Goal: Task Accomplishment & Management: Use online tool/utility

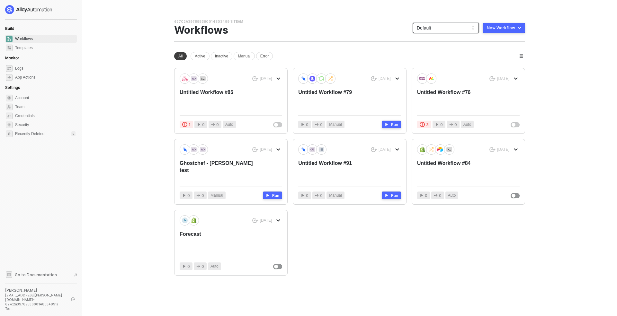
click at [436, 27] on span "Default" at bounding box center [446, 28] width 58 height 10
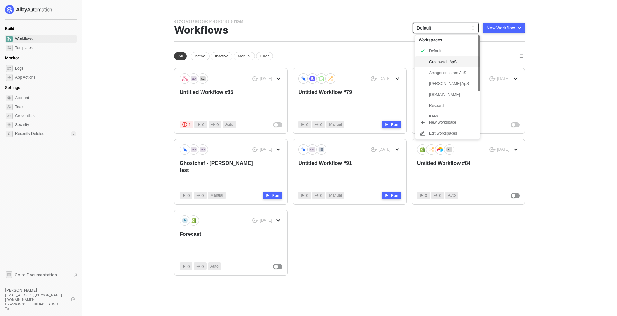
click at [452, 60] on div "Greenwitch ApS" at bounding box center [452, 62] width 47 height 8
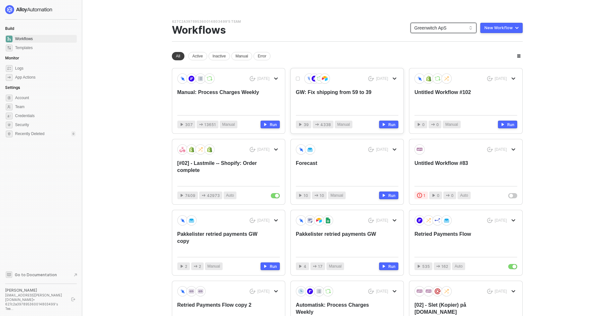
click at [338, 94] on div "GW: Fix shipping from 59 to 39" at bounding box center [337, 99] width 82 height 21
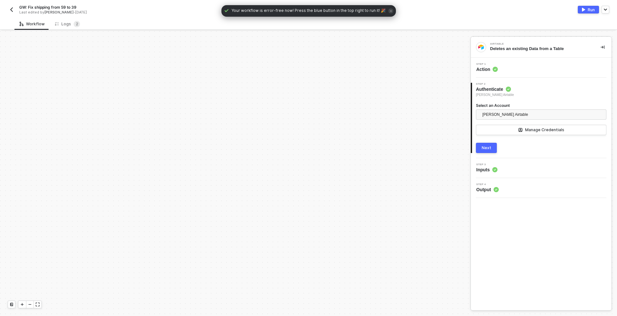
scroll to position [199, 0]
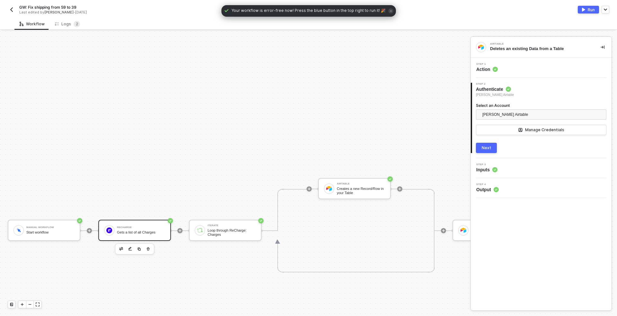
click at [135, 222] on div "ReCharge Gets a list of all Charges" at bounding box center [134, 230] width 73 height 21
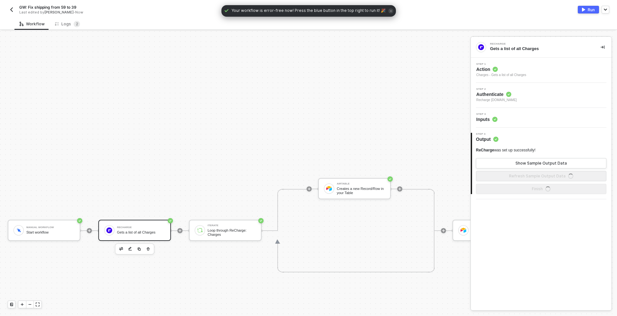
click at [511, 118] on div "Step 3 Inputs" at bounding box center [541, 118] width 139 height 10
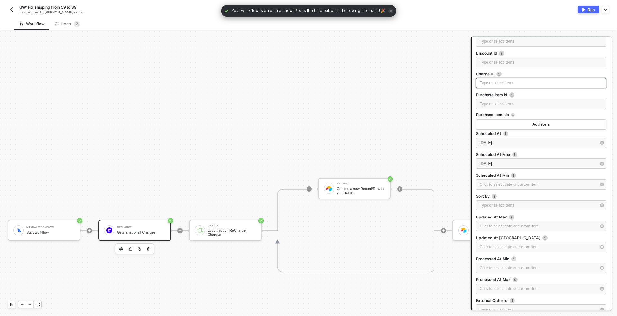
scroll to position [73, 0]
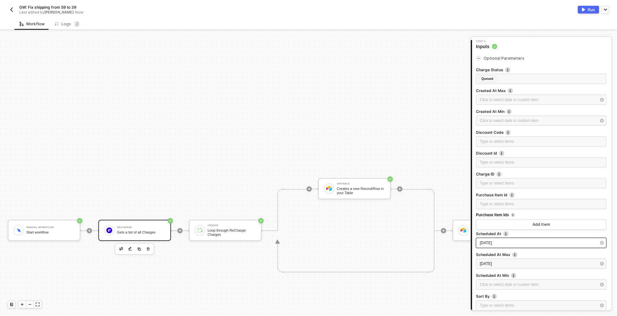
click at [515, 247] on div "[DATE]" at bounding box center [541, 243] width 130 height 10
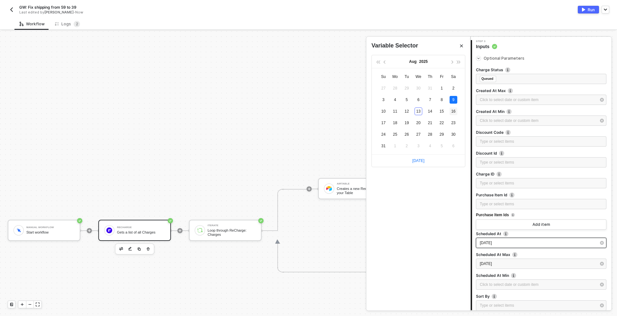
type input "[DATE]"
click at [454, 113] on div "16" at bounding box center [453, 112] width 8 height 8
click at [513, 261] on div "[DATE]" at bounding box center [537, 264] width 116 height 6
click at [398, 124] on div "18" at bounding box center [395, 123] width 8 height 8
type input "[DATE]"
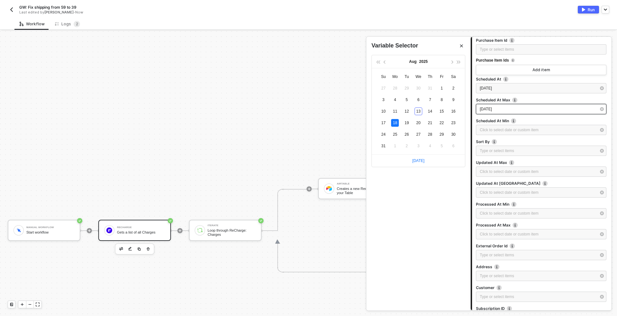
scroll to position [294, 0]
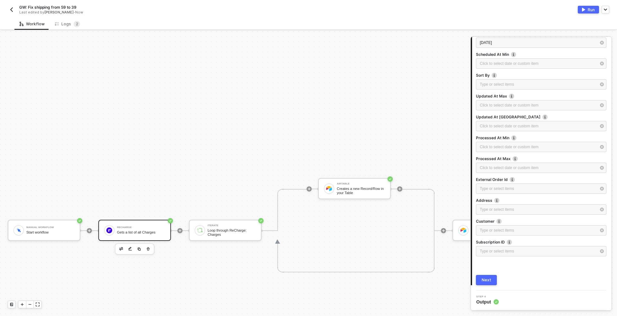
click at [494, 279] on button "Next" at bounding box center [486, 280] width 21 height 10
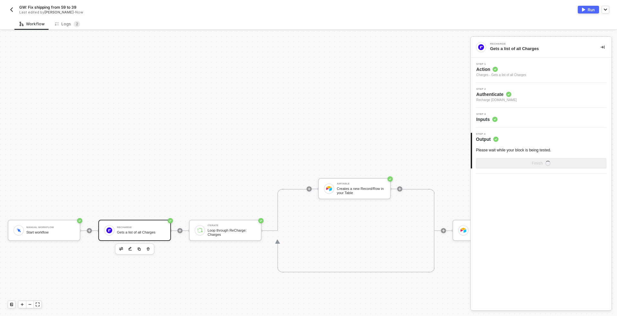
scroll to position [0, 0]
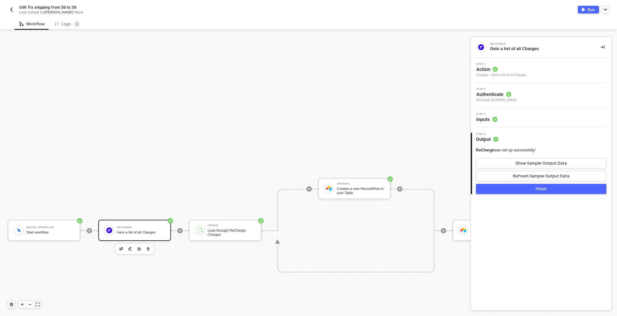
click at [546, 192] on button "Finish" at bounding box center [541, 189] width 130 height 10
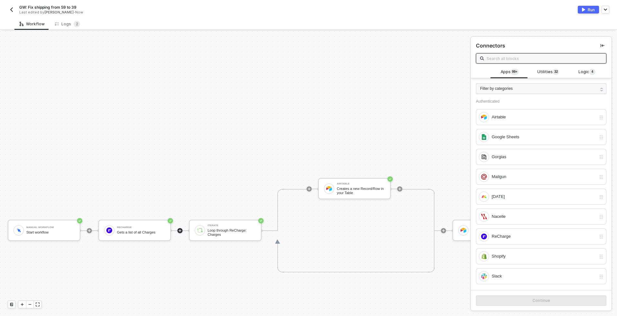
click at [584, 17] on div "GW: Fix shipping from 59 to 39 Last edited by [PERSON_NAME] - Now Run" at bounding box center [308, 9] width 601 height 18
click at [586, 10] on button "Run" at bounding box center [587, 10] width 21 height 8
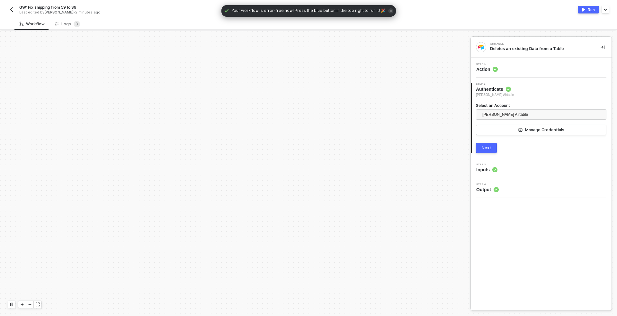
scroll to position [199, 0]
click at [588, 9] on div "Run" at bounding box center [590, 9] width 7 height 5
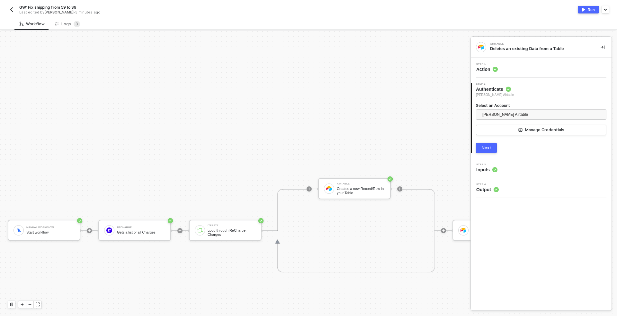
click at [15, 10] on button "button" at bounding box center [12, 10] width 8 height 8
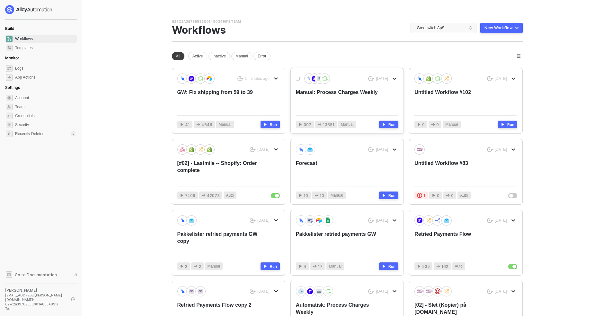
click at [306, 94] on div "Manual: Process Charges Weekly" at bounding box center [337, 99] width 82 height 21
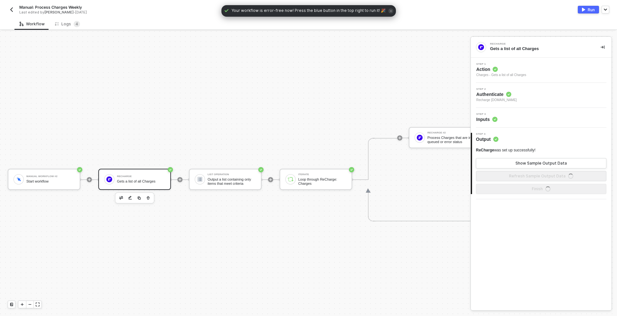
scroll to position [17, 0]
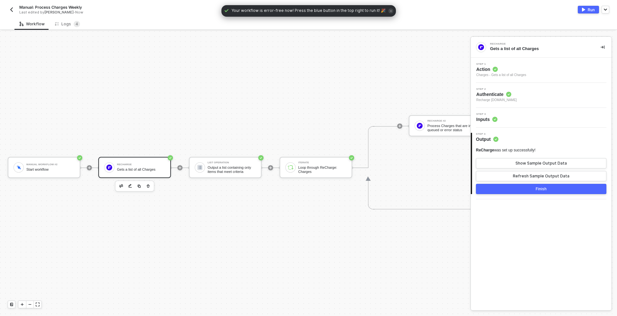
click at [124, 168] on div "Gets a list of all Charges" at bounding box center [141, 170] width 48 height 4
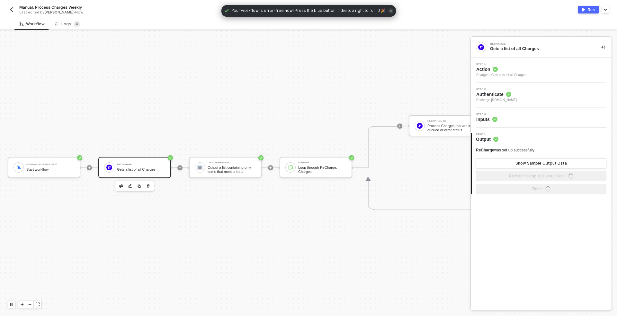
click at [524, 122] on div "Step 3 Inputs" at bounding box center [541, 118] width 139 height 10
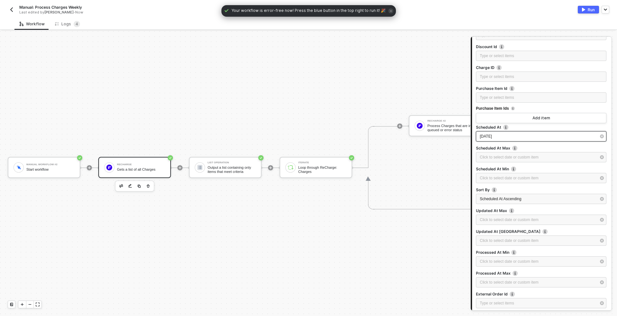
scroll to position [159, 0]
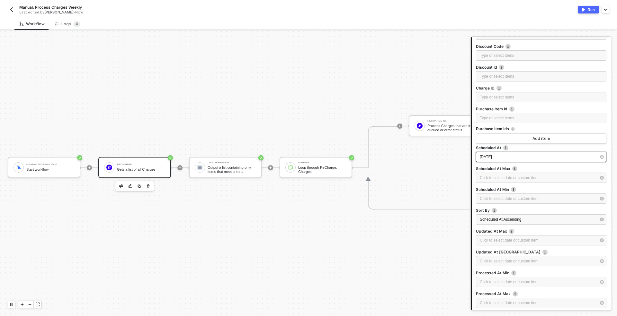
click at [528, 159] on div "2025-08-11" at bounding box center [537, 157] width 116 height 6
type input "2025-08-16"
click at [451, 113] on div "16" at bounding box center [453, 112] width 8 height 8
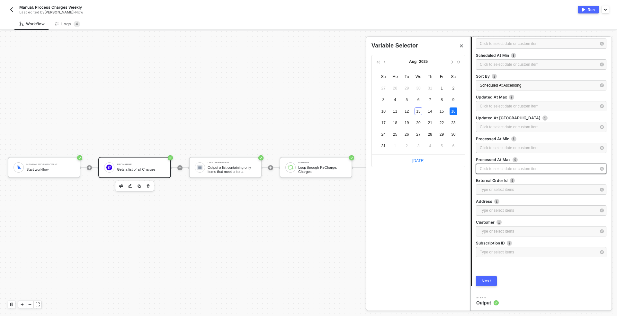
scroll to position [294, 0]
click at [486, 280] on div "Next" at bounding box center [486, 280] width 10 height 5
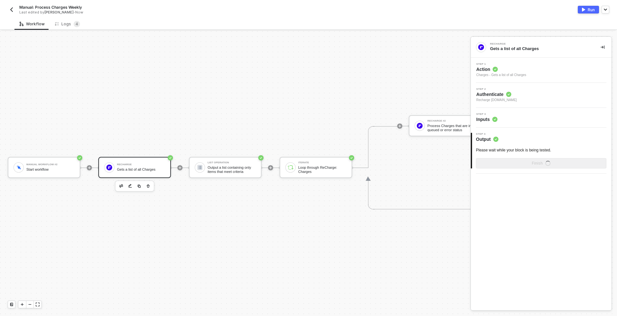
scroll to position [0, 0]
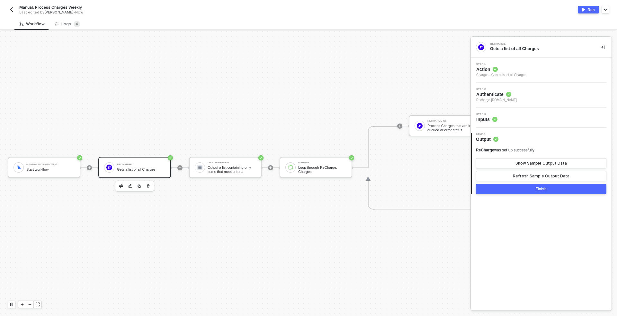
click at [537, 191] on div "Finish" at bounding box center [540, 189] width 11 height 5
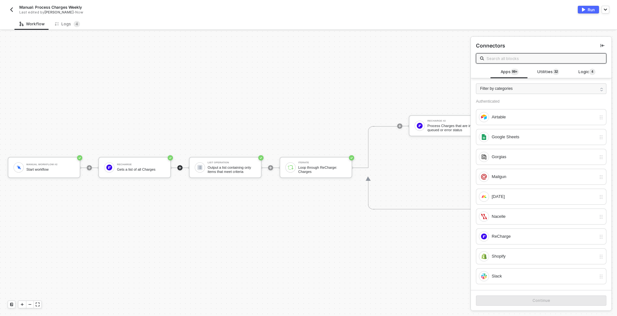
click at [585, 10] on button "Run" at bounding box center [587, 10] width 21 height 8
click at [66, 26] on div "Logs 4" at bounding box center [67, 24] width 25 height 6
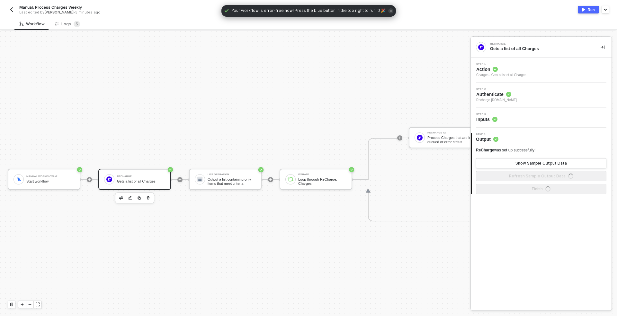
scroll to position [17, 0]
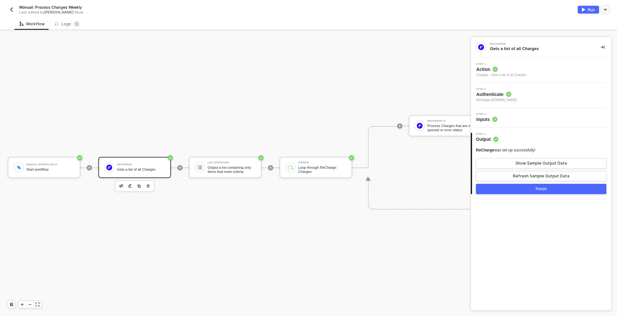
click at [588, 9] on div "Run" at bounding box center [590, 9] width 7 height 5
click at [536, 115] on div "Step 3 Inputs" at bounding box center [541, 118] width 139 height 10
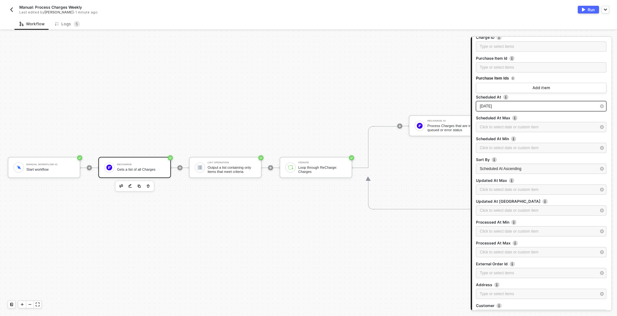
scroll to position [158, 0]
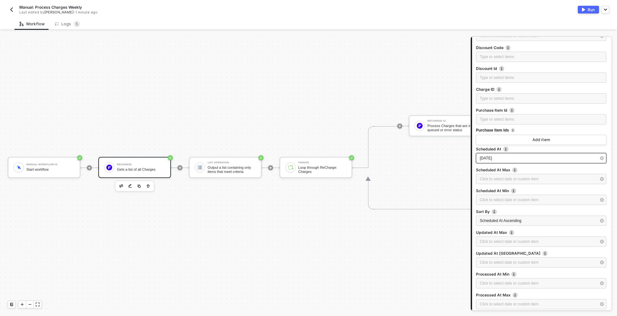
click at [527, 156] on div "[DATE]" at bounding box center [537, 158] width 116 height 6
click at [383, 122] on div "17" at bounding box center [383, 123] width 8 height 8
type input "[DATE]"
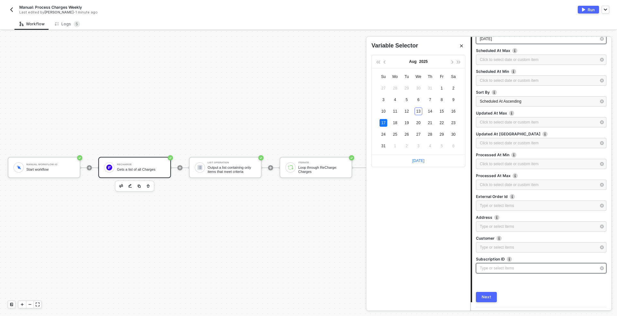
scroll to position [294, 0]
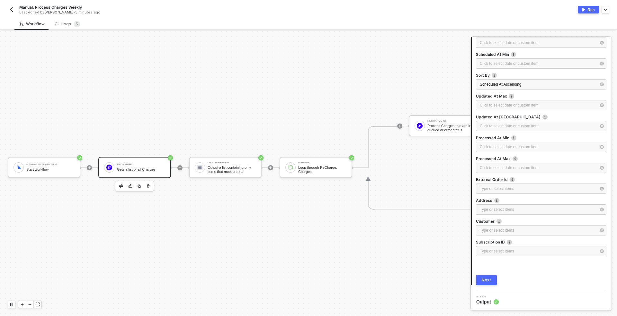
click at [486, 282] on div "Next" at bounding box center [486, 280] width 10 height 5
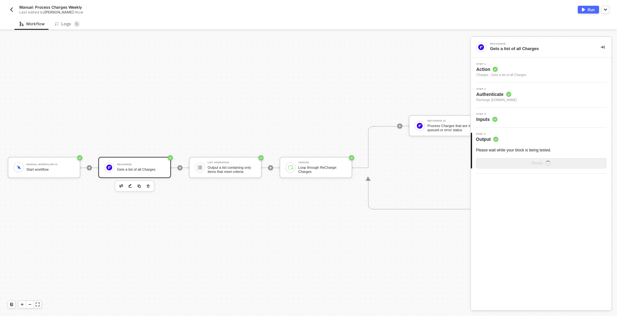
scroll to position [0, 0]
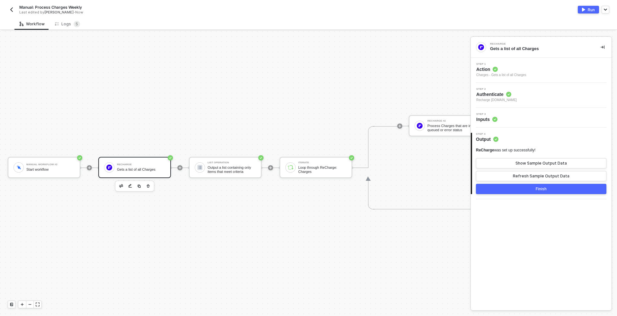
click at [547, 188] on button "Finish" at bounding box center [541, 189] width 130 height 10
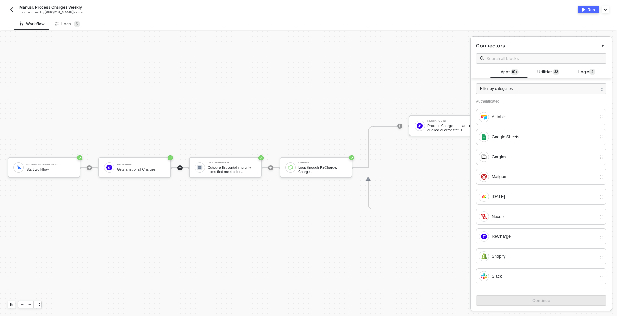
click at [588, 10] on div "Run" at bounding box center [590, 9] width 7 height 5
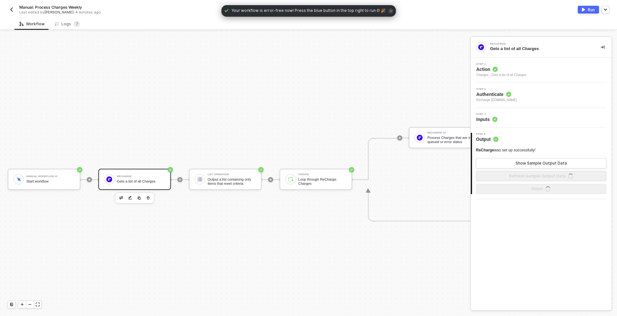
scroll to position [17, 0]
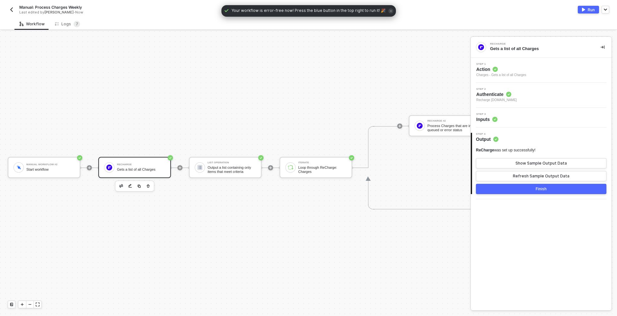
click at [584, 9] on img "button" at bounding box center [583, 10] width 3 height 4
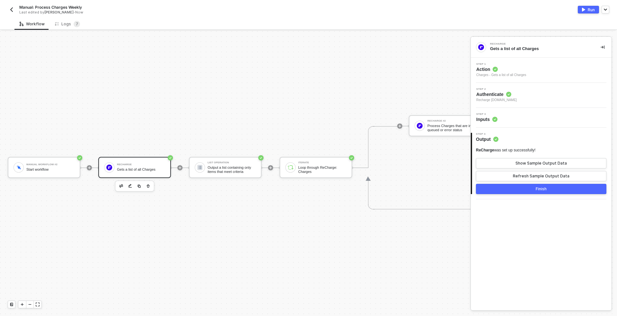
click at [511, 117] on div "Step 3 Inputs" at bounding box center [541, 118] width 139 height 10
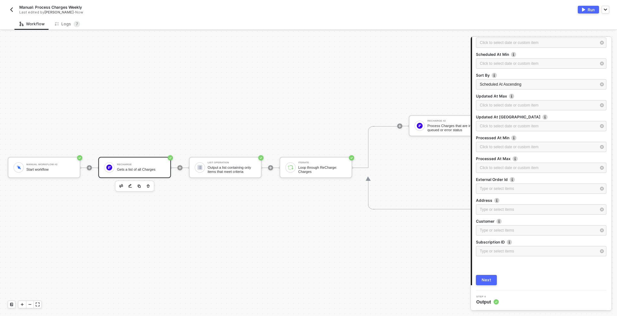
scroll to position [70, 0]
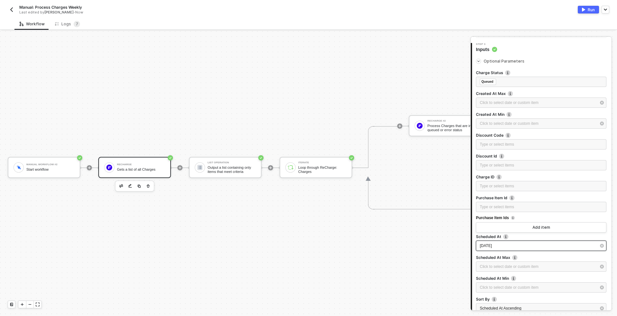
click at [521, 244] on div "2025-08-17" at bounding box center [537, 246] width 116 height 6
click at [397, 122] on div "18" at bounding box center [395, 123] width 8 height 8
type input "[DATE]"
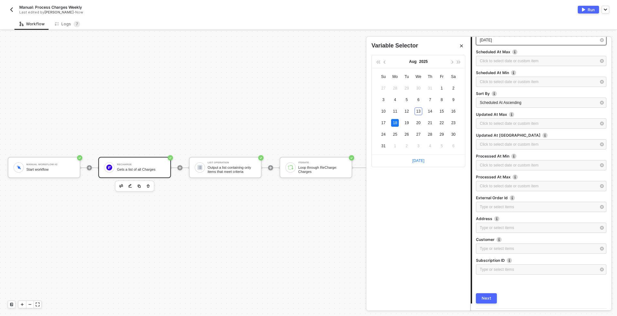
scroll to position [294, 0]
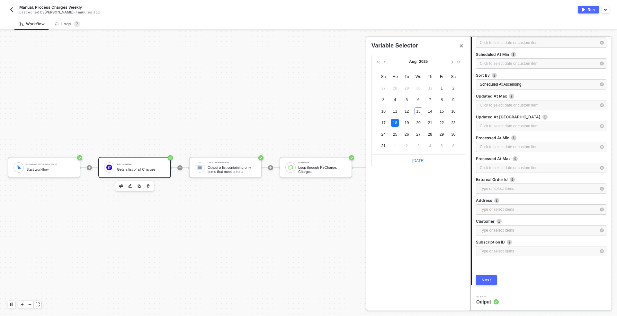
click at [489, 281] on div "Next" at bounding box center [486, 280] width 10 height 5
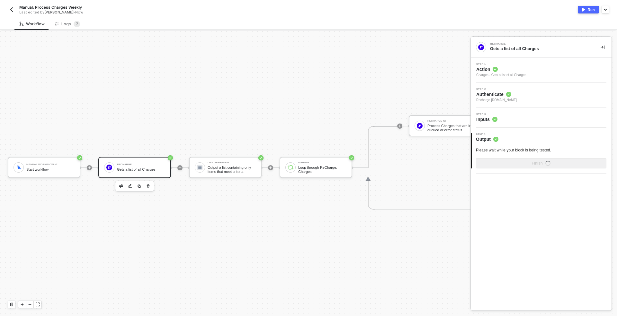
scroll to position [0, 0]
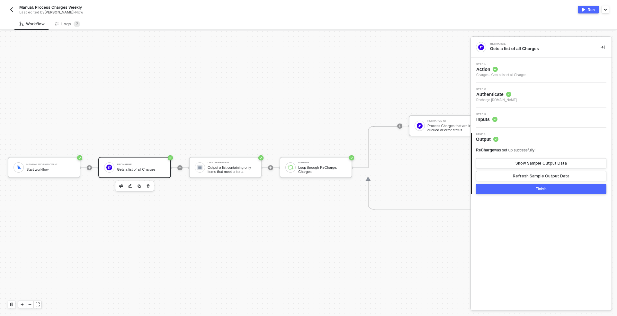
click at [545, 187] on div "Finish" at bounding box center [540, 189] width 11 height 5
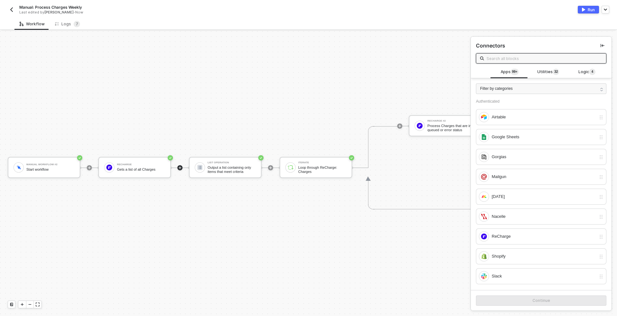
click at [590, 10] on div "Run" at bounding box center [590, 9] width 7 height 5
